Goal: Use online tool/utility: Utilize a website feature to perform a specific function

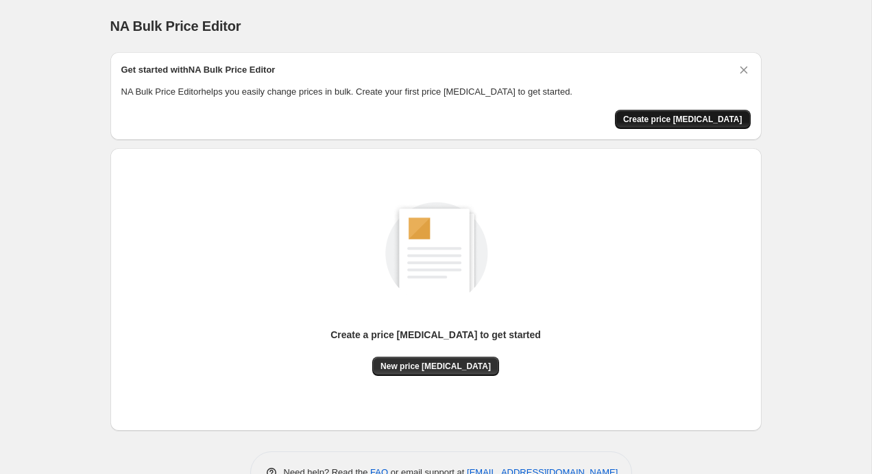
click at [690, 117] on span "Create price [MEDICAL_DATA]" at bounding box center [682, 119] width 119 height 11
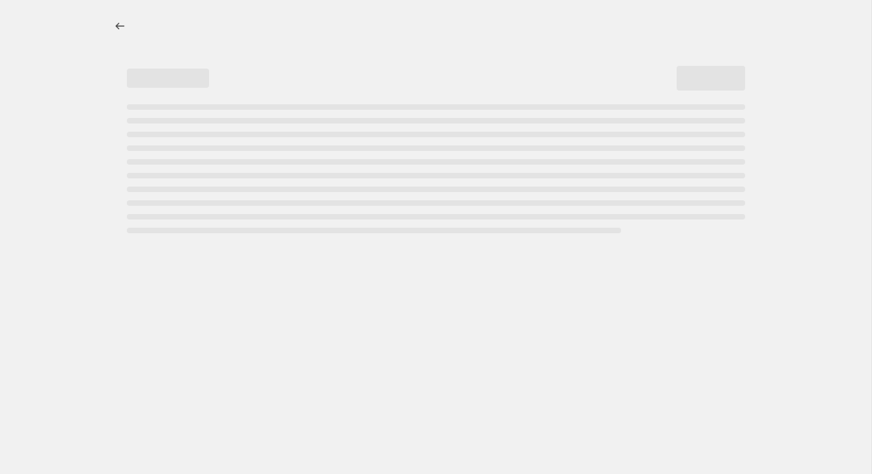
select select "percentage"
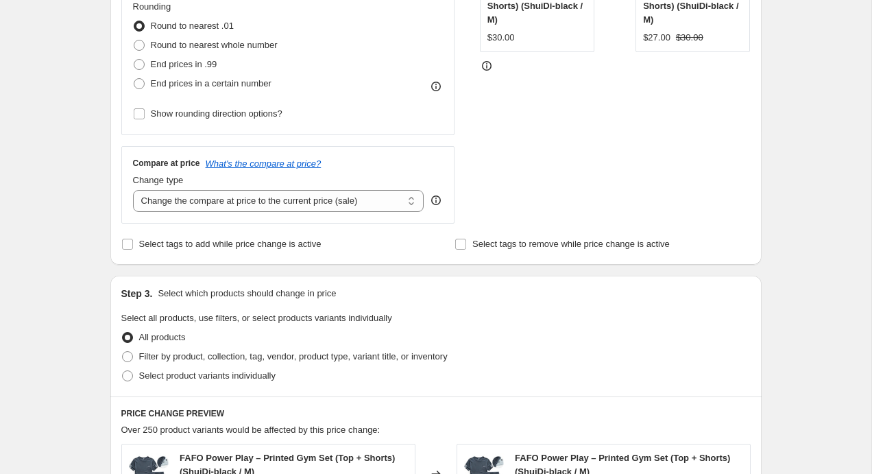
scroll to position [357, 0]
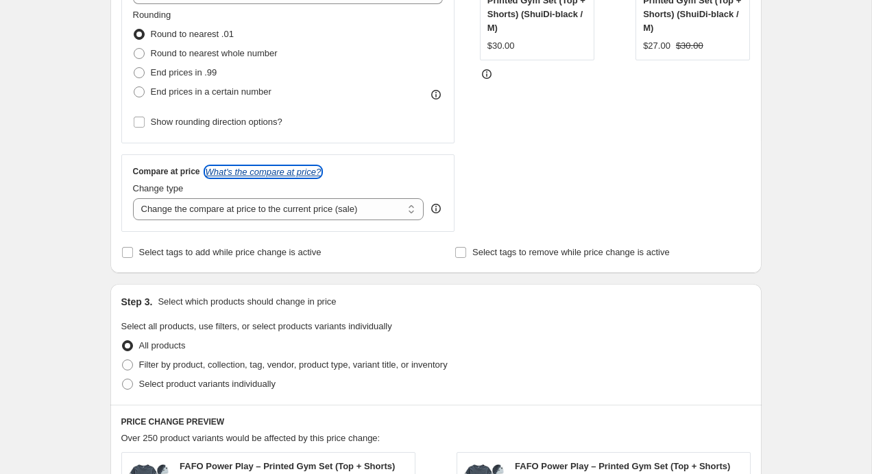
click at [309, 173] on icon "What's the compare at price?" at bounding box center [264, 172] width 116 height 10
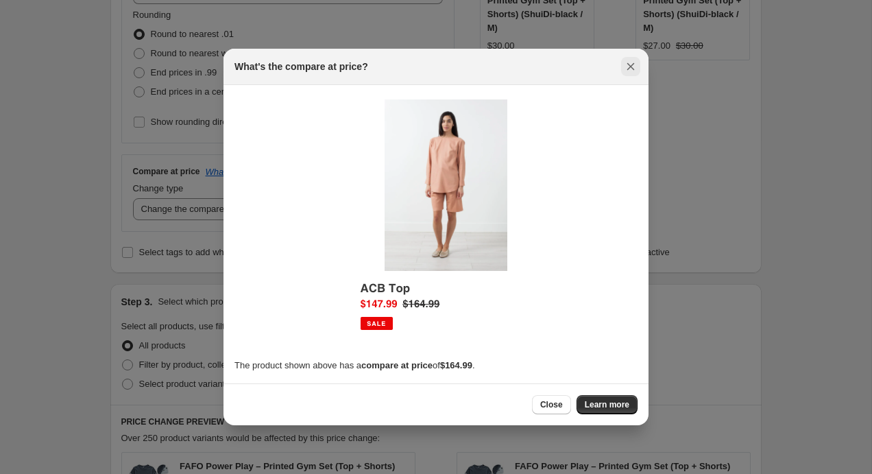
click at [630, 68] on icon "Close" at bounding box center [631, 67] width 14 height 14
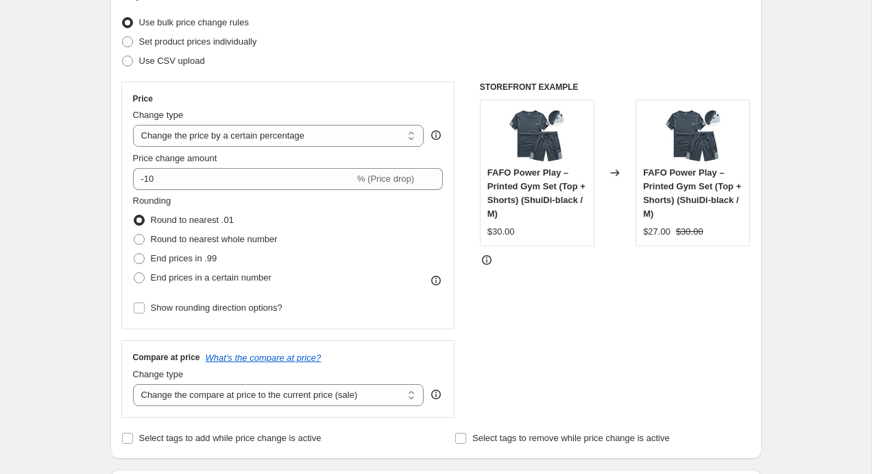
scroll to position [180, 0]
